Goal: Navigation & Orientation: Find specific page/section

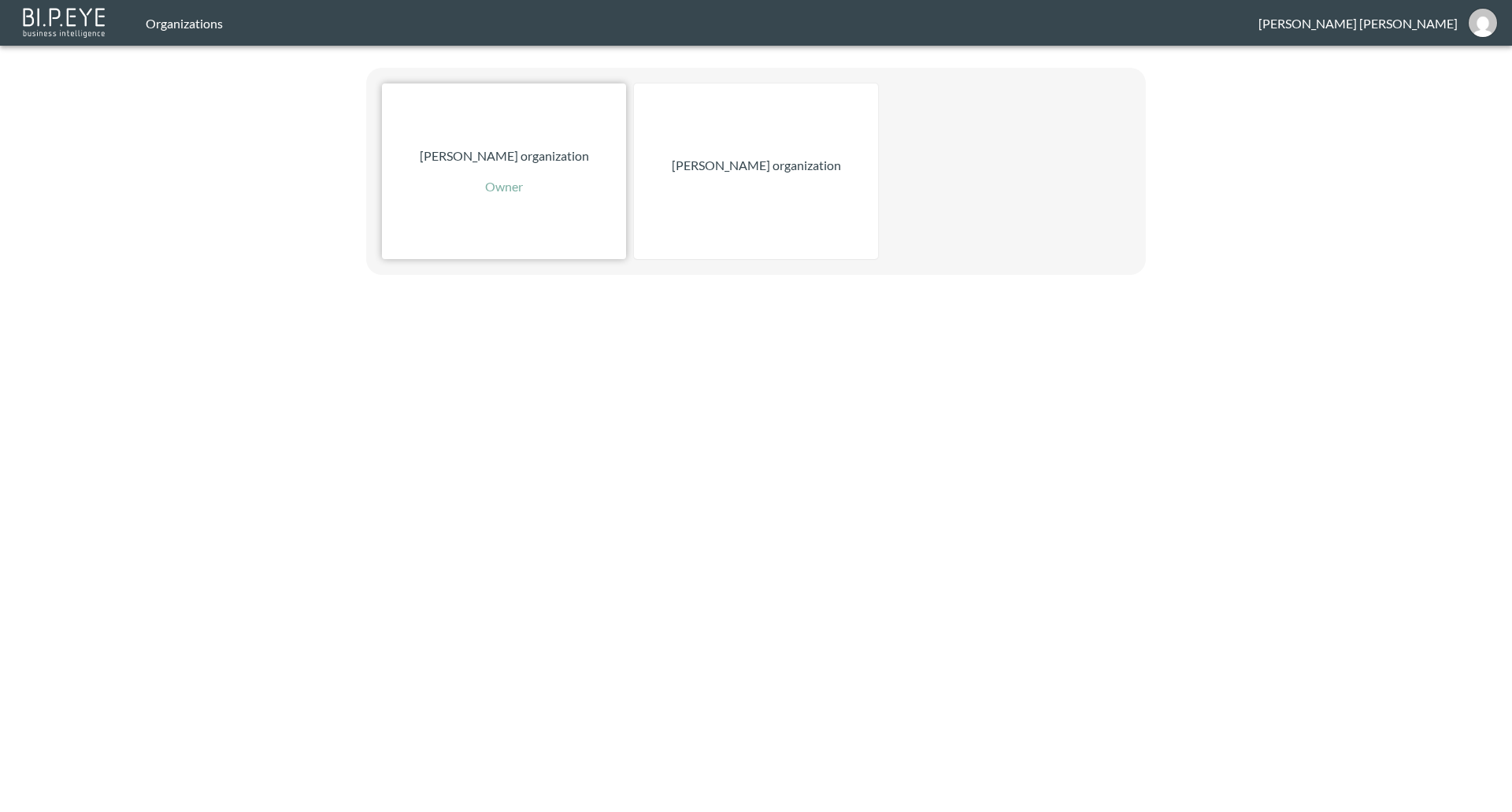
click at [502, 184] on p "Owner" at bounding box center [505, 187] width 38 height 19
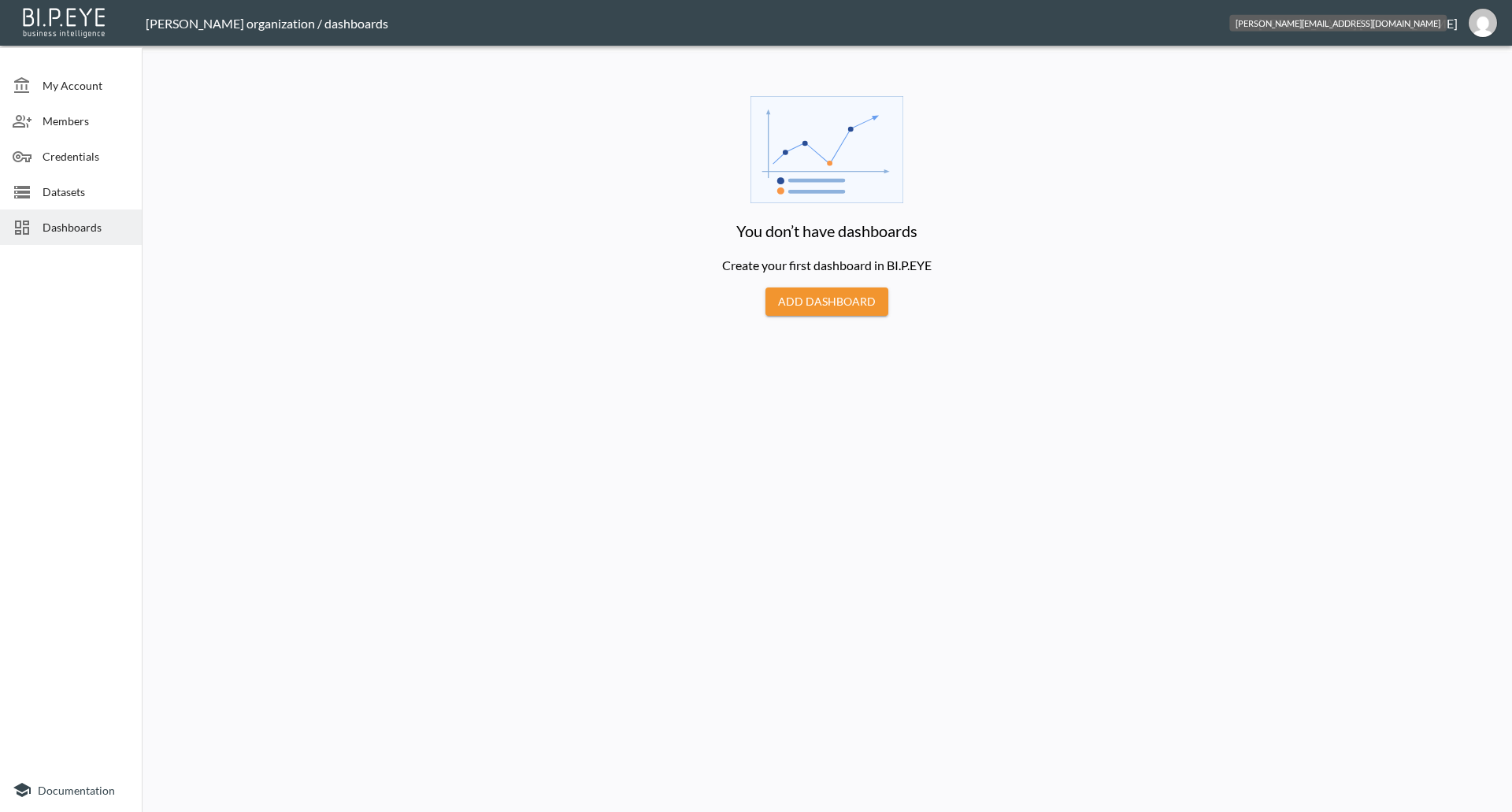
click at [1489, 28] on img "jessica@mutualart.com" at bounding box center [1483, 23] width 29 height 29
click at [1419, 70] on li "Switch Organization" at bounding box center [1443, 62] width 135 height 29
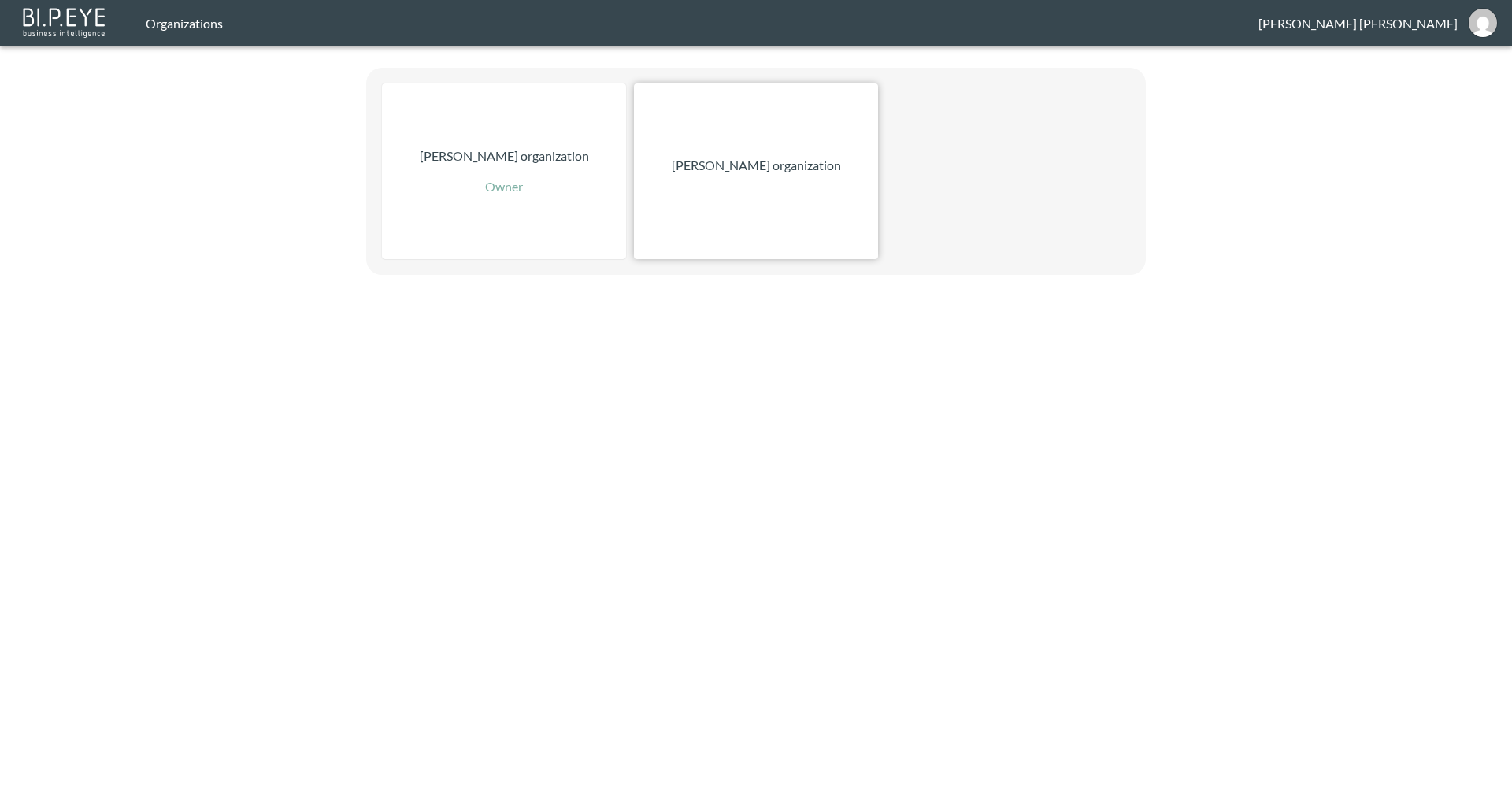
click at [779, 176] on div "[PERSON_NAME] organization" at bounding box center [756, 171] width 244 height 176
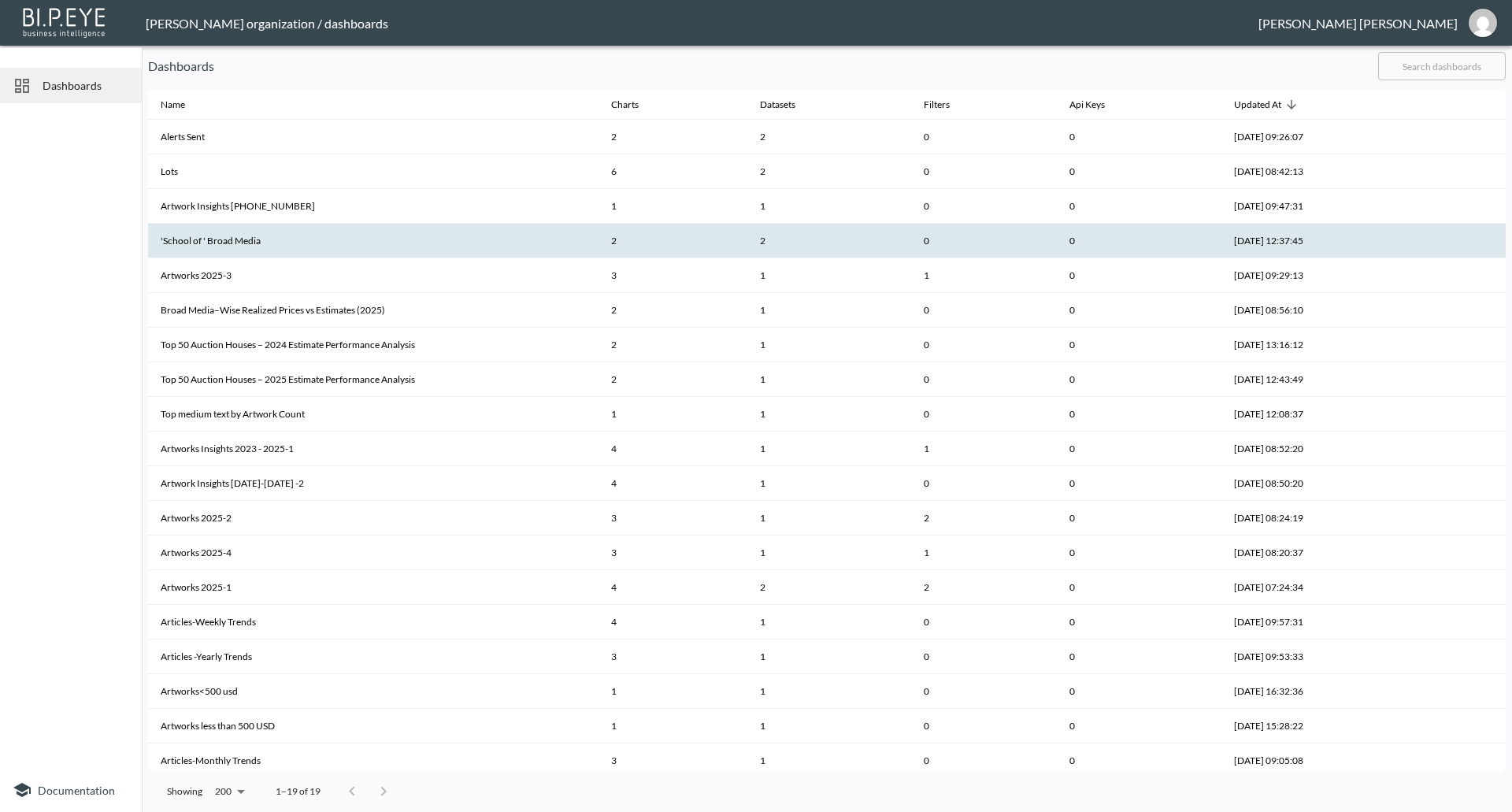
click at [215, 230] on th "'School of ' Broad Media" at bounding box center [373, 242] width 451 height 35
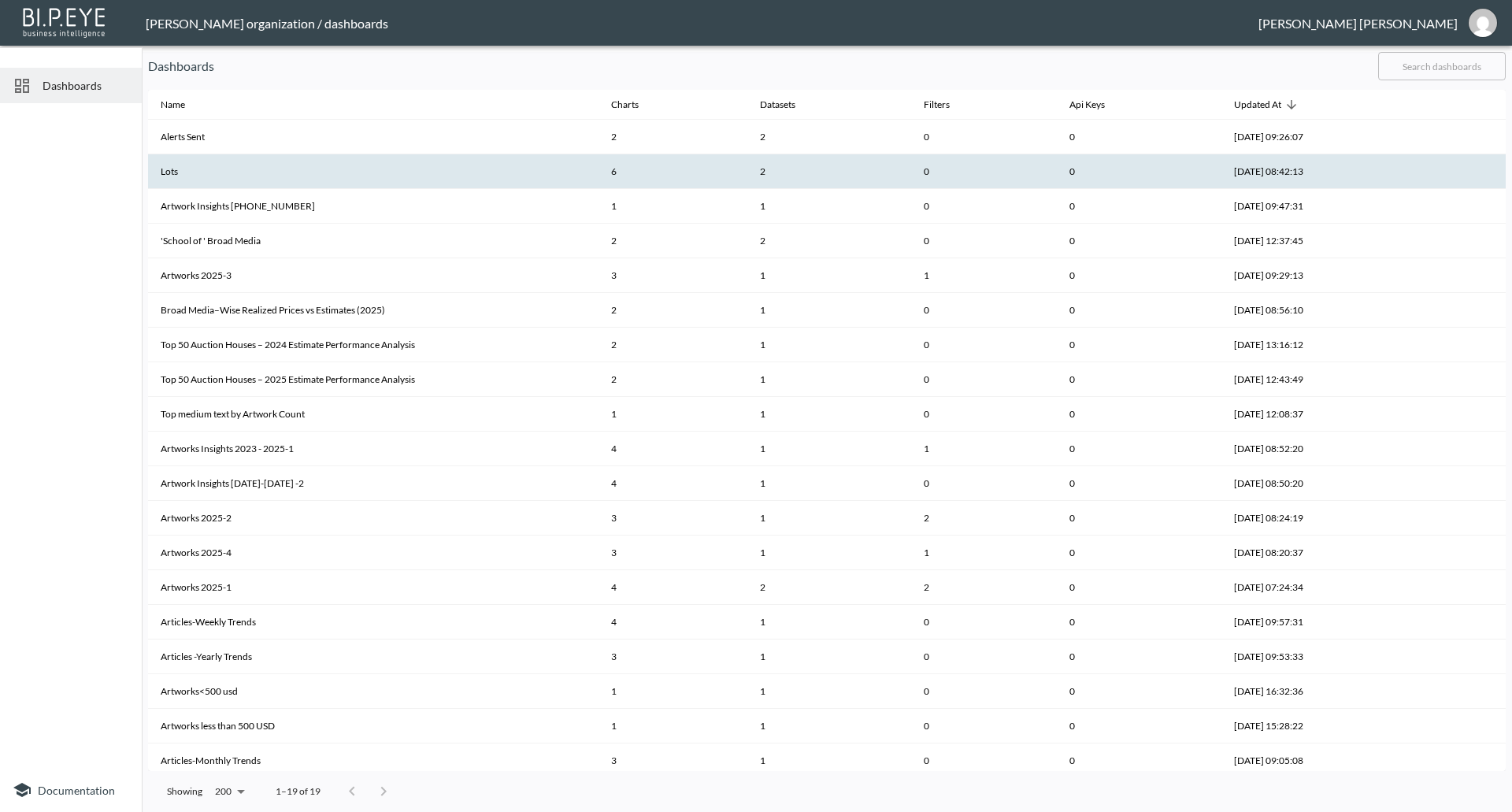
click at [207, 169] on th "Lots" at bounding box center [373, 172] width 451 height 35
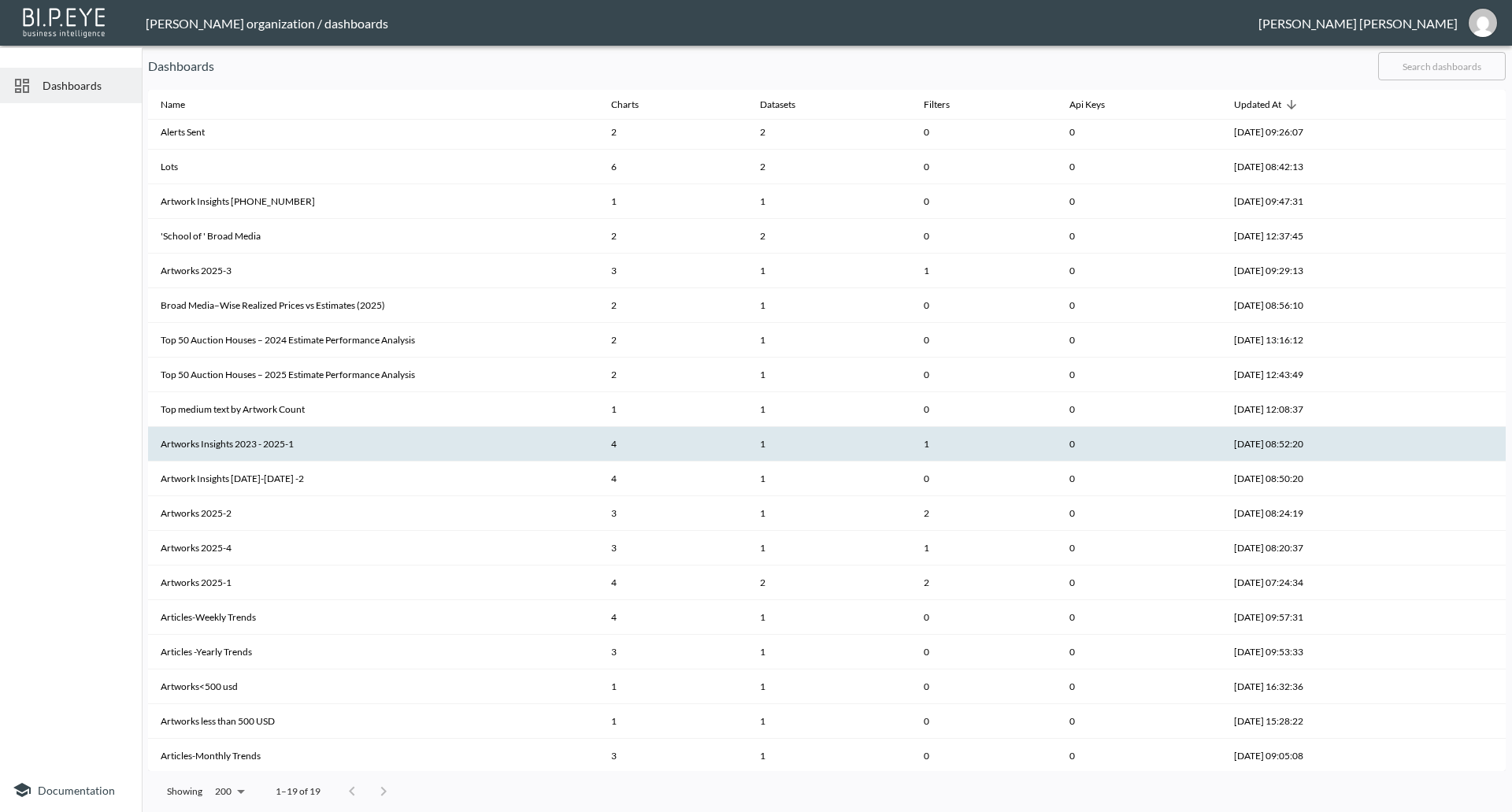
scroll to position [6, 0]
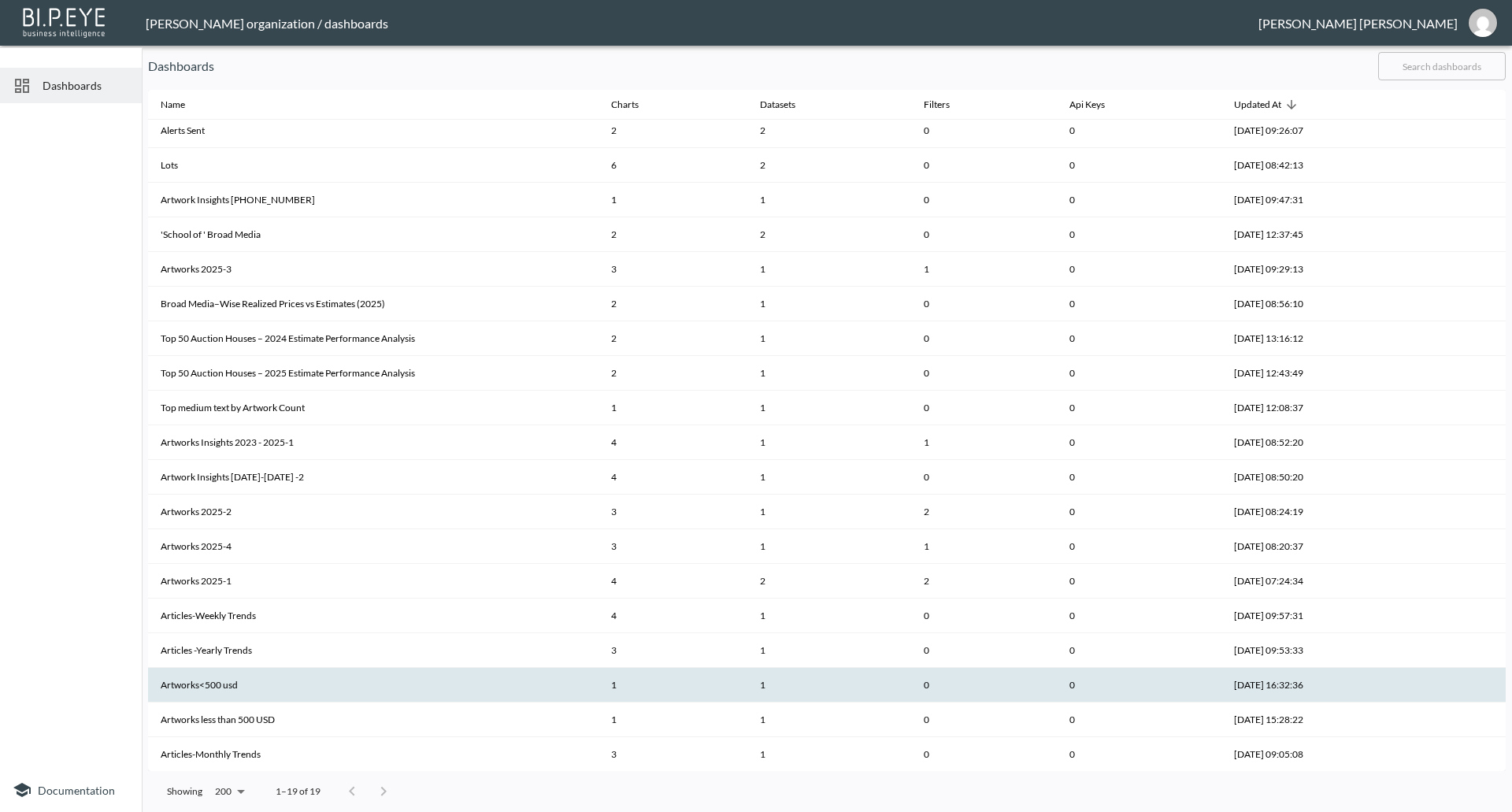
click at [252, 693] on th "Artworks<500 usd" at bounding box center [373, 686] width 451 height 35
